Goal: Browse casually

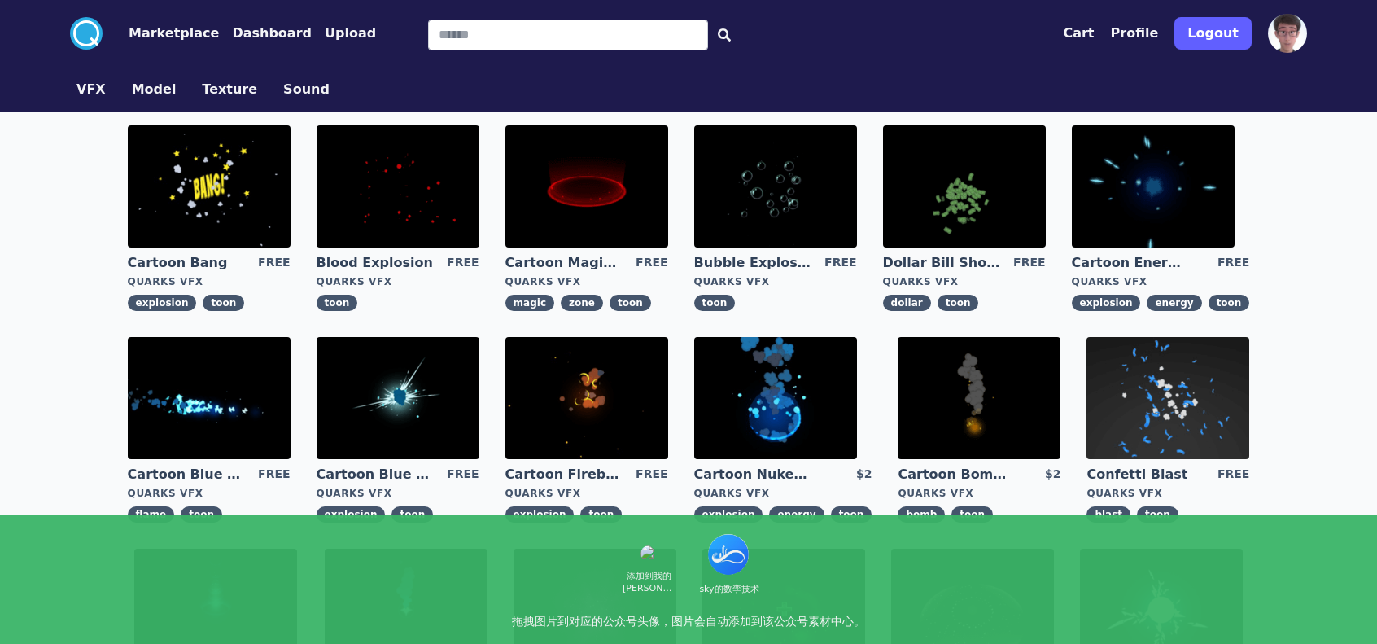
scroll to position [194, 0]
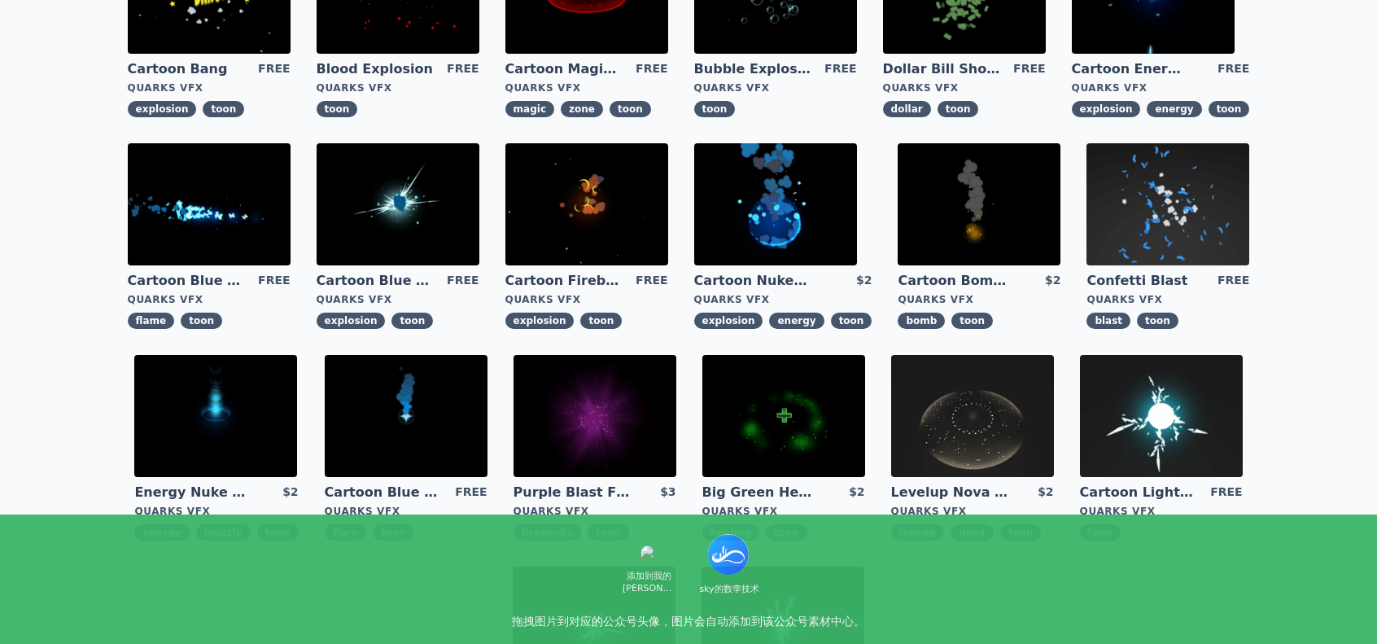
click at [967, 212] on img at bounding box center [978, 204] width 163 height 122
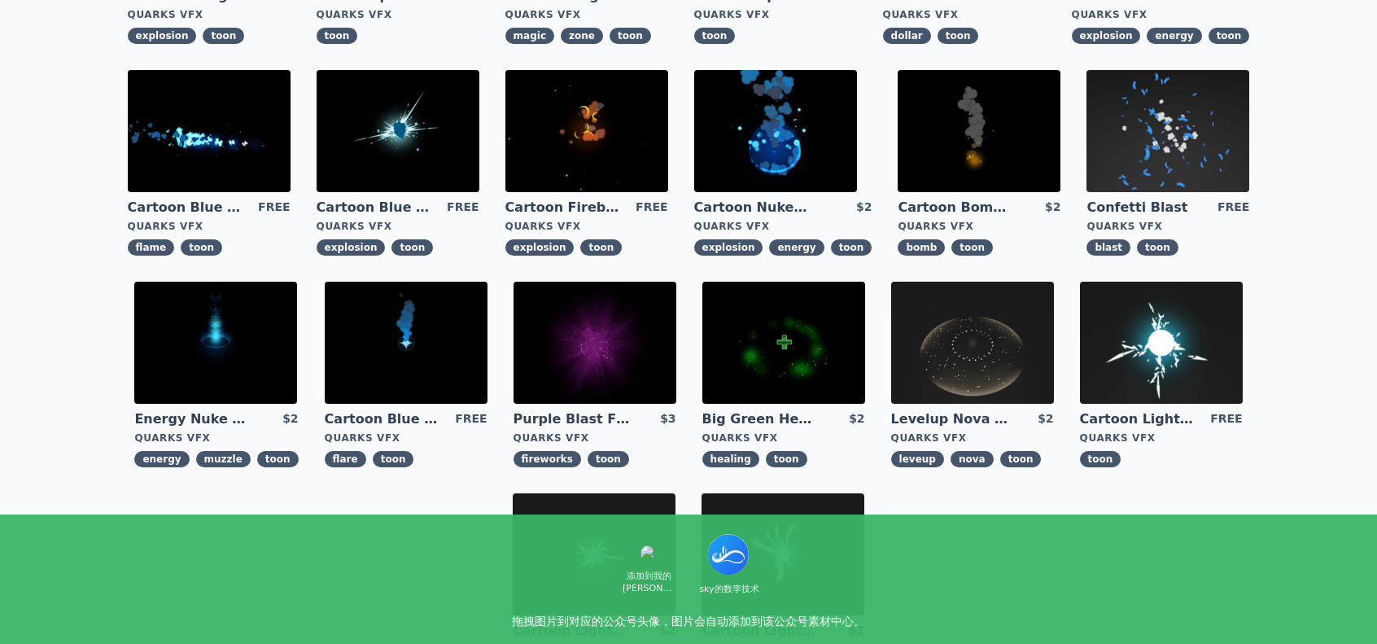
scroll to position [244, 0]
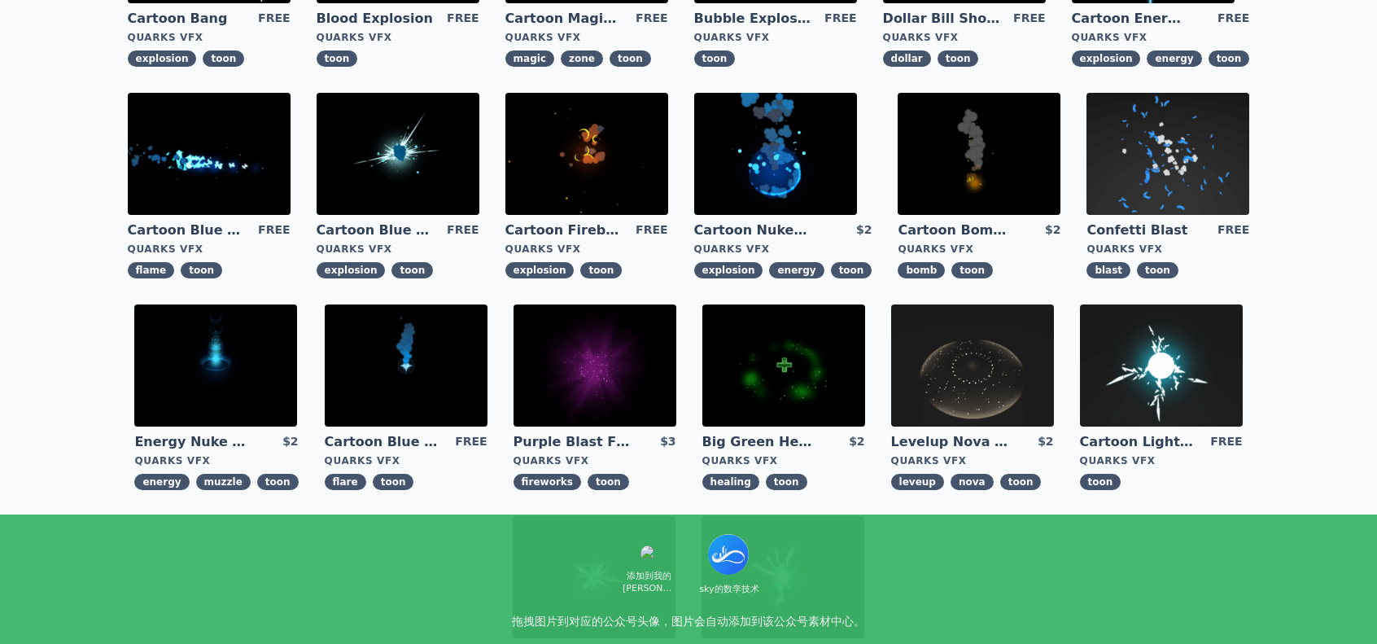
click at [216, 162] on img at bounding box center [209, 154] width 163 height 122
